Goal: Task Accomplishment & Management: Manage account settings

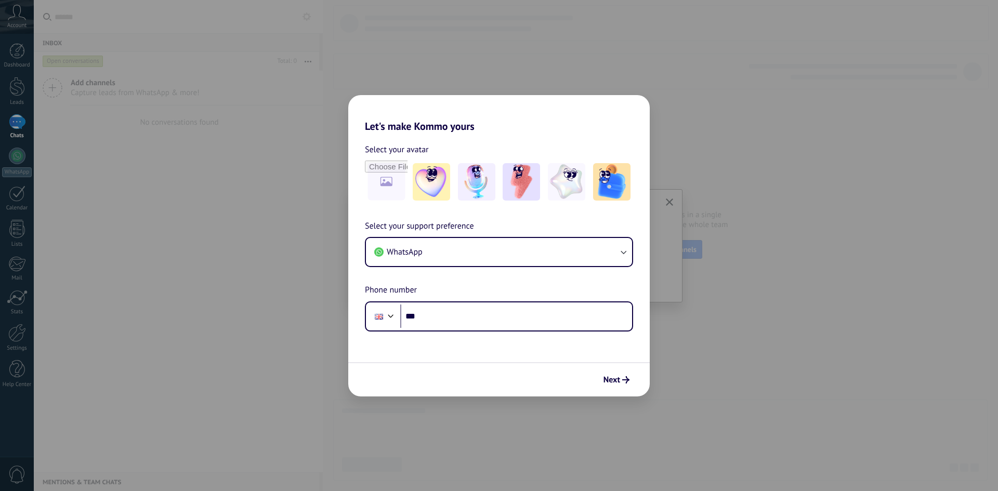
click at [635, 380] on div "Next" at bounding box center [498, 379] width 301 height 34
click at [617, 376] on span "Next" at bounding box center [611, 379] width 17 height 7
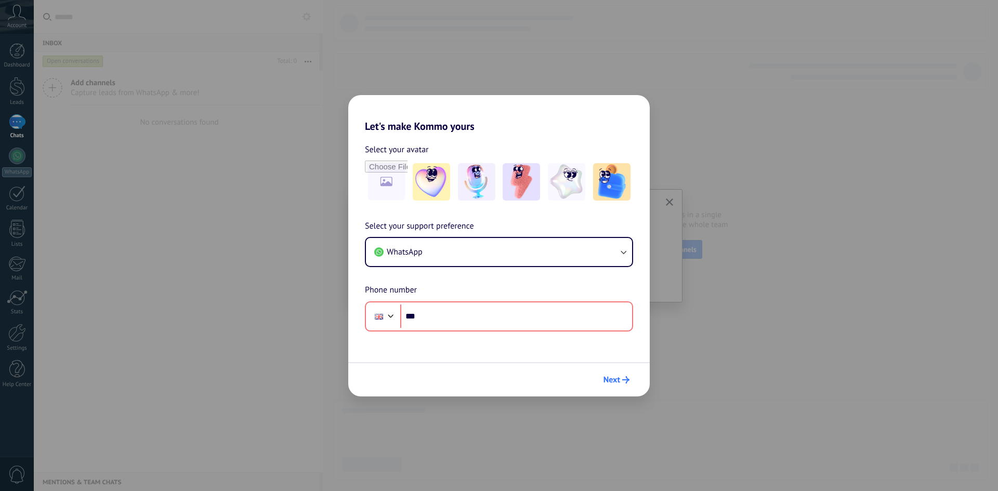
click at [617, 376] on span "Next" at bounding box center [611, 379] width 17 height 7
click at [442, 263] on button "WhatsApp" at bounding box center [499, 252] width 266 height 28
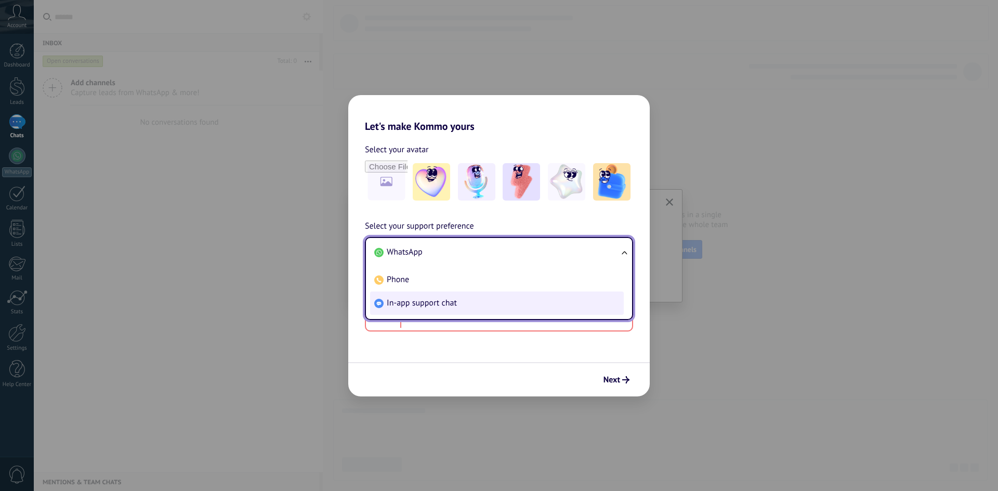
click at [434, 313] on li "In-app support chat" at bounding box center [497, 302] width 254 height 23
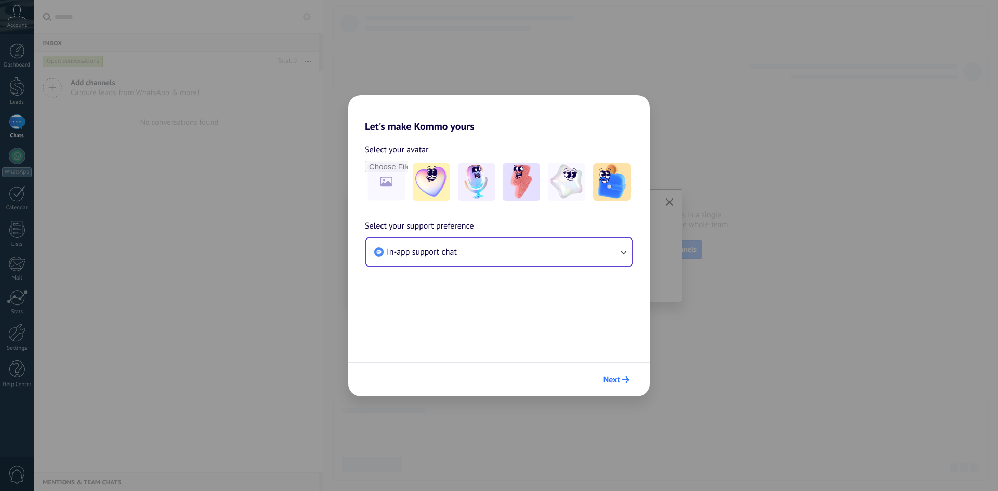
click at [601, 378] on button "Next" at bounding box center [616, 380] width 35 height 18
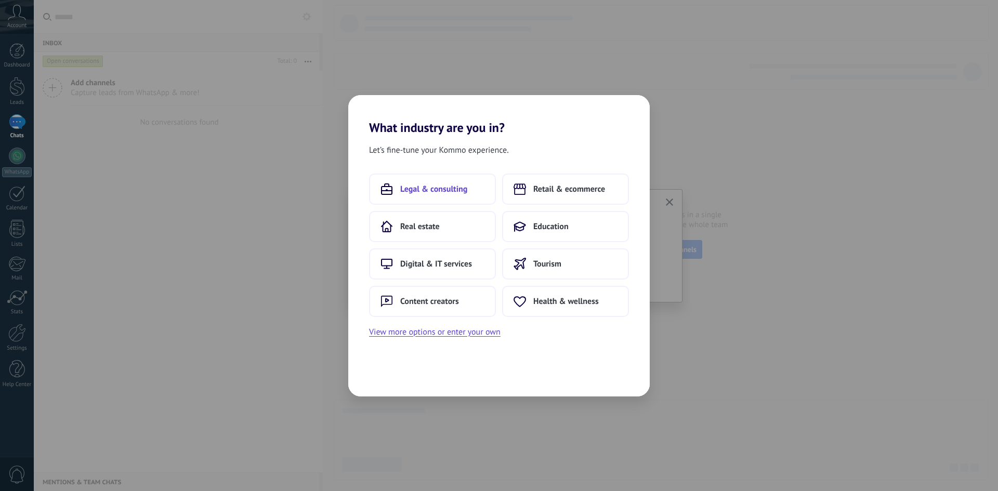
click at [420, 179] on button "Legal & consulting" at bounding box center [432, 189] width 127 height 31
click at [12, 344] on div "What industry are you in? Let’s fine-tune your Kommo experience. Digital & IT s…" at bounding box center [499, 245] width 998 height 491
click at [557, 194] on span "Tourism" at bounding box center [547, 189] width 28 height 10
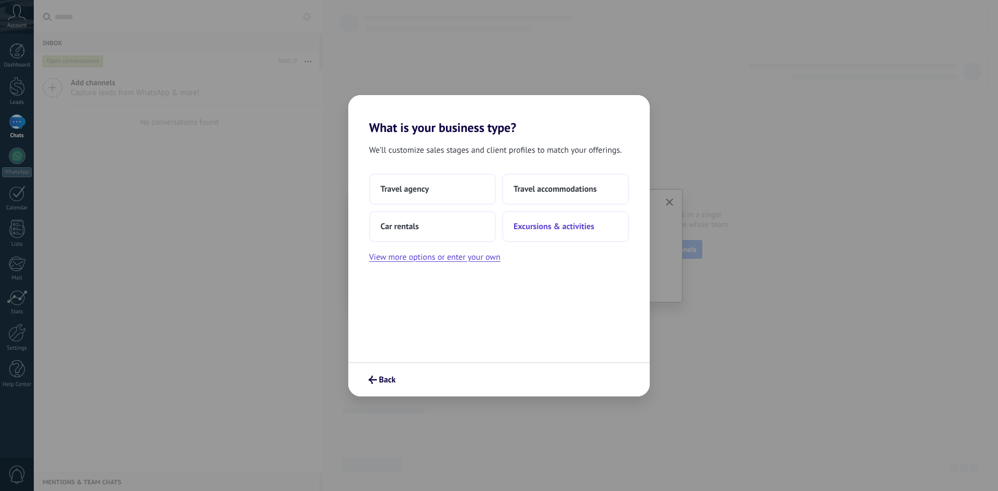
click at [548, 217] on button "Excursions & activities" at bounding box center [565, 226] width 127 height 31
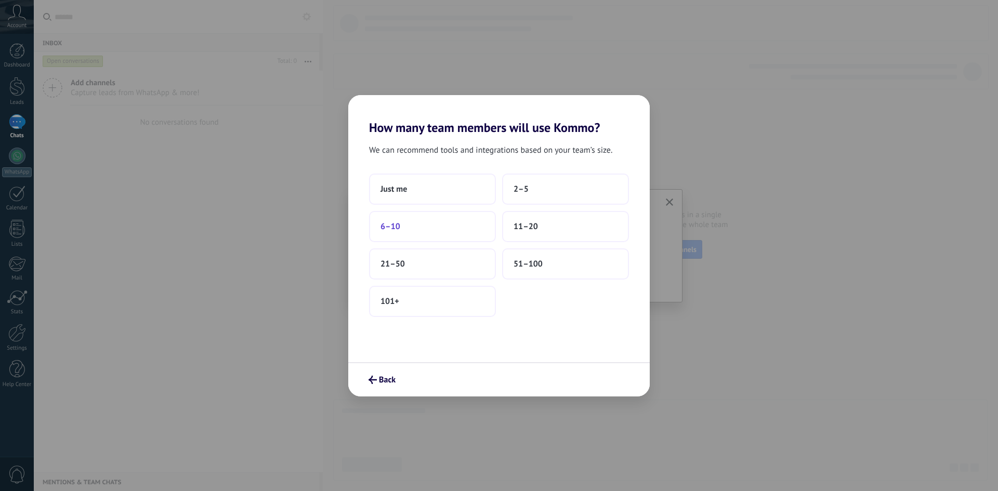
click at [430, 215] on button "6–10" at bounding box center [432, 226] width 127 height 31
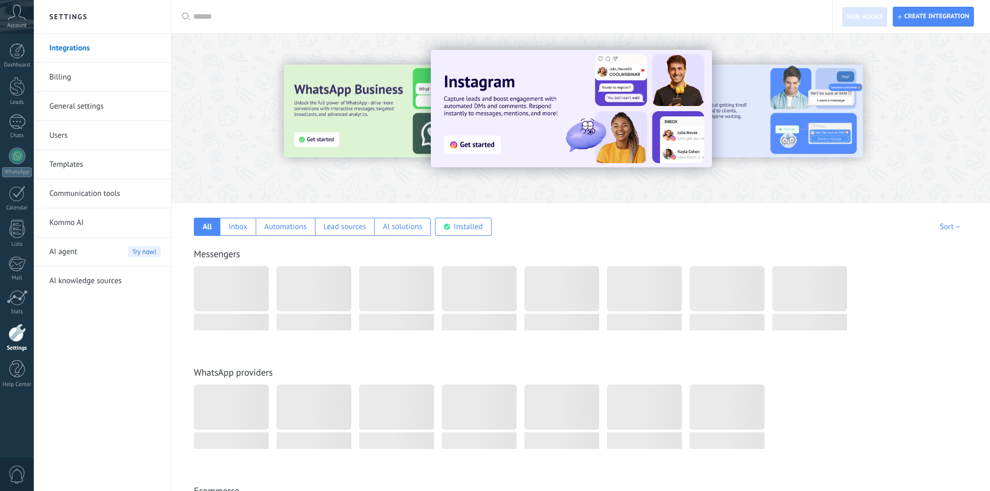
click at [79, 138] on link "Users" at bounding box center [104, 135] width 111 height 29
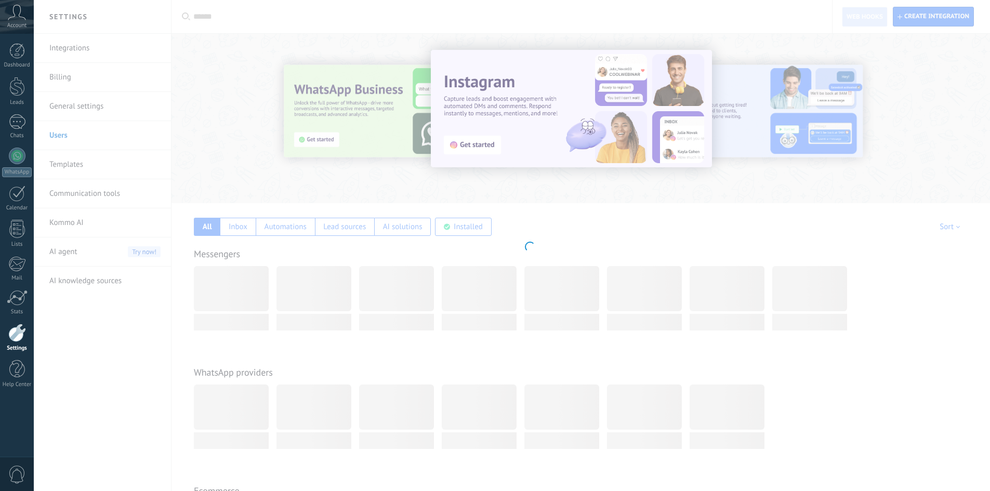
click at [80, 109] on body ".abccls-1,.abccls-2{fill-rule:evenodd}.abccls-2{fill:#fff} .abfcls-1{fill:none}…" at bounding box center [495, 245] width 990 height 491
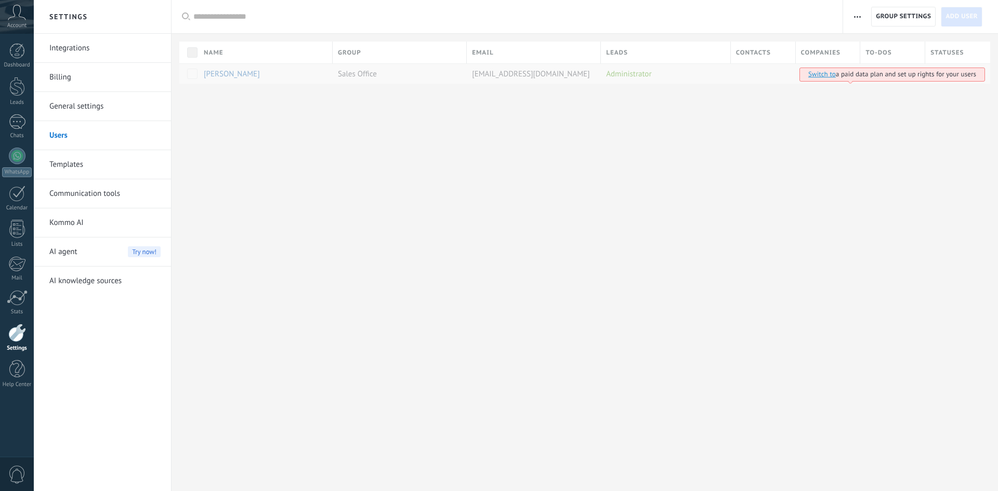
click at [80, 109] on link "General settings" at bounding box center [104, 106] width 111 height 29
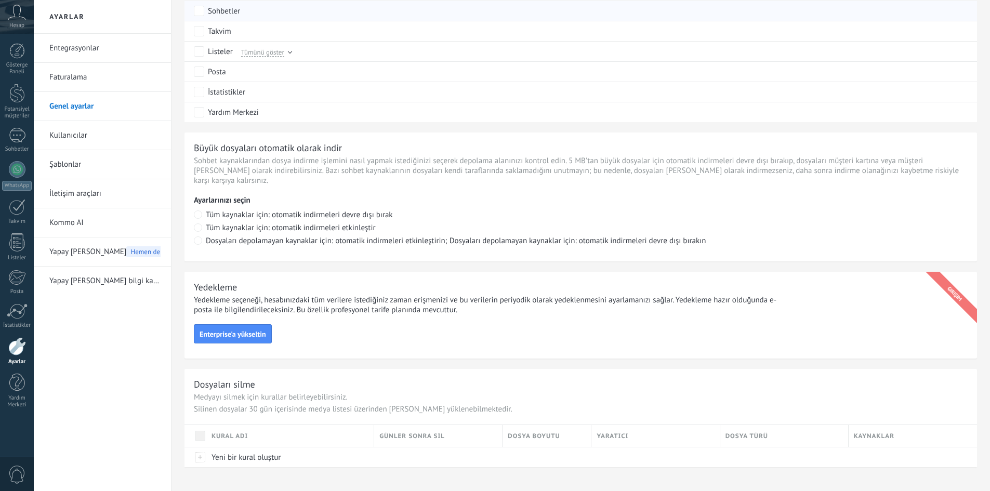
scroll to position [623, 0]
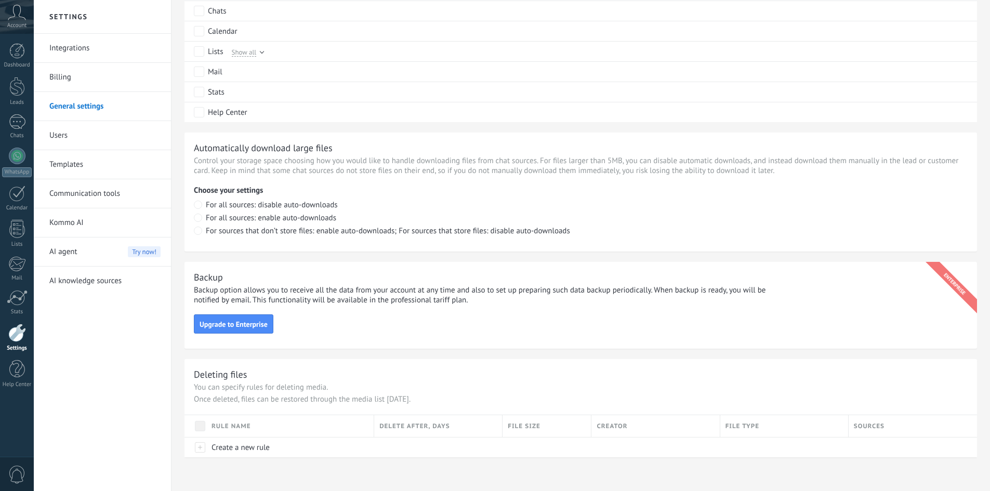
click at [76, 78] on link "Billing" at bounding box center [104, 77] width 111 height 29
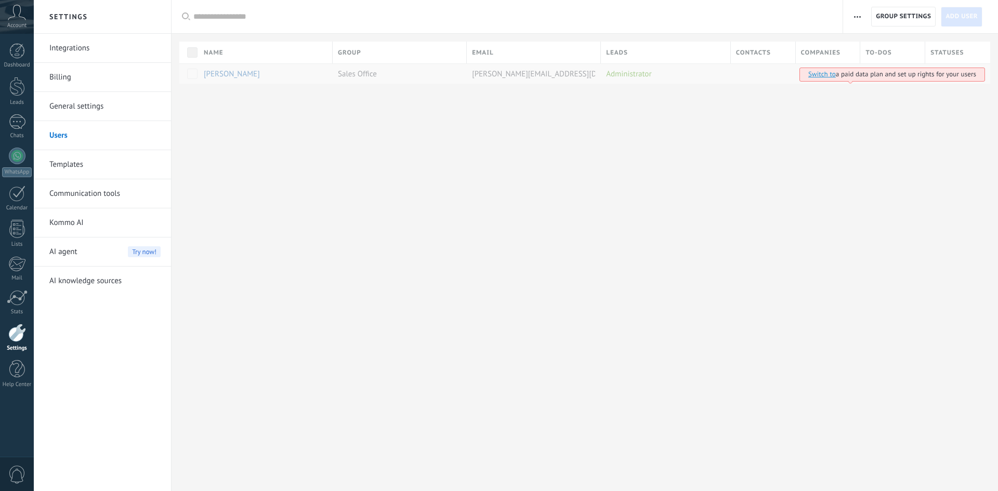
click at [908, 74] on span "Switch to a paid data plan and set up rights for your users" at bounding box center [892, 74] width 168 height 9
click at [811, 145] on div "Settings Integrations Billing General settings Users Templates Communication to…" at bounding box center [516, 245] width 964 height 491
click at [628, 80] on div "Name Group Email Leads Contacts Companies To-dos Statuses Switch to a paid data…" at bounding box center [588, 63] width 818 height 42
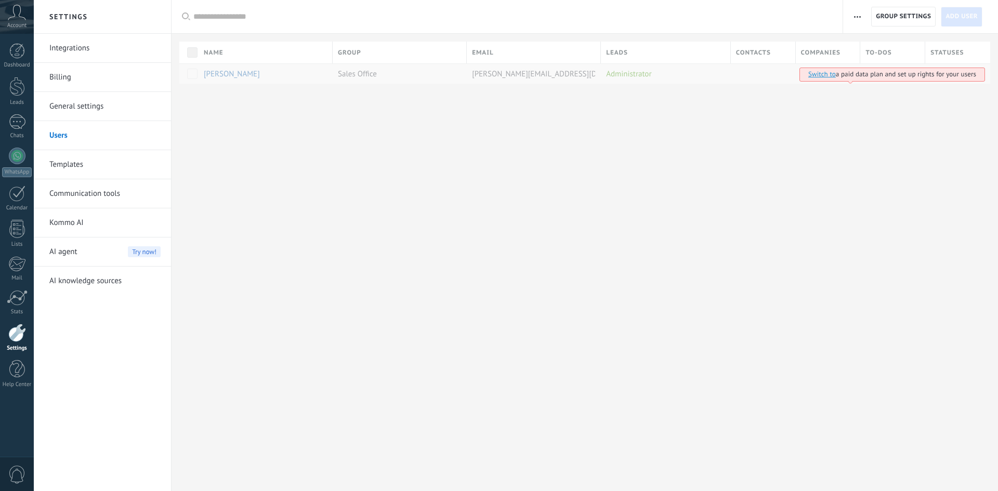
click at [820, 72] on link "Switch to" at bounding box center [822, 74] width 28 height 9
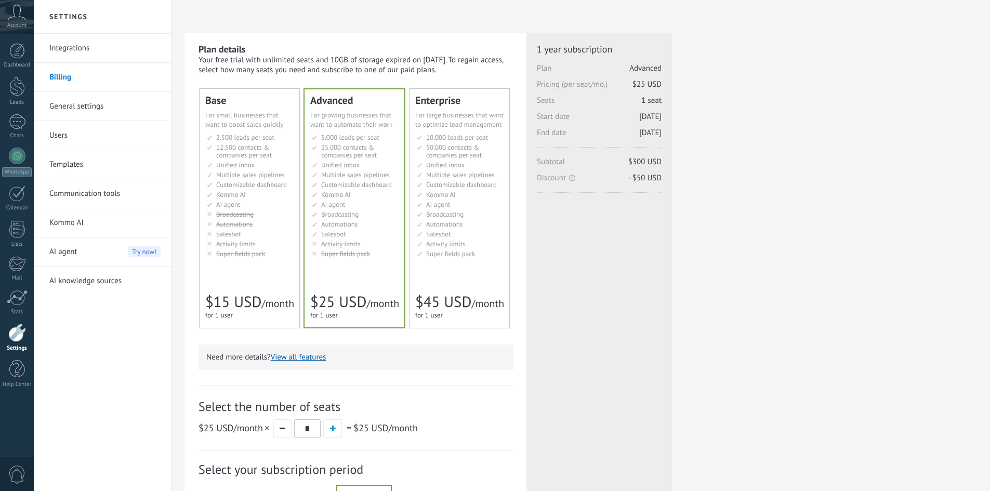
click at [74, 104] on link "General settings" at bounding box center [104, 106] width 111 height 29
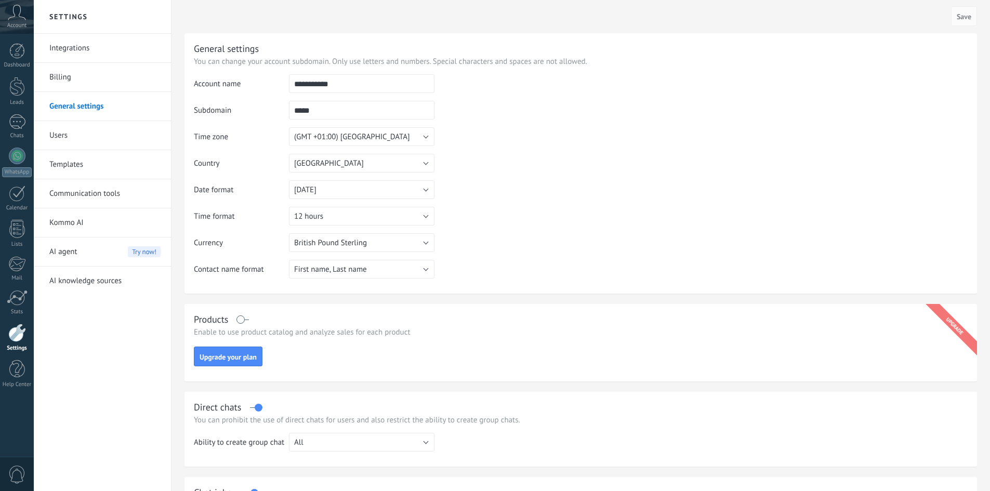
click at [98, 86] on link "Billing" at bounding box center [104, 77] width 111 height 29
click at [90, 144] on link "Users" at bounding box center [104, 135] width 111 height 29
